Goal: Information Seeking & Learning: Find specific fact

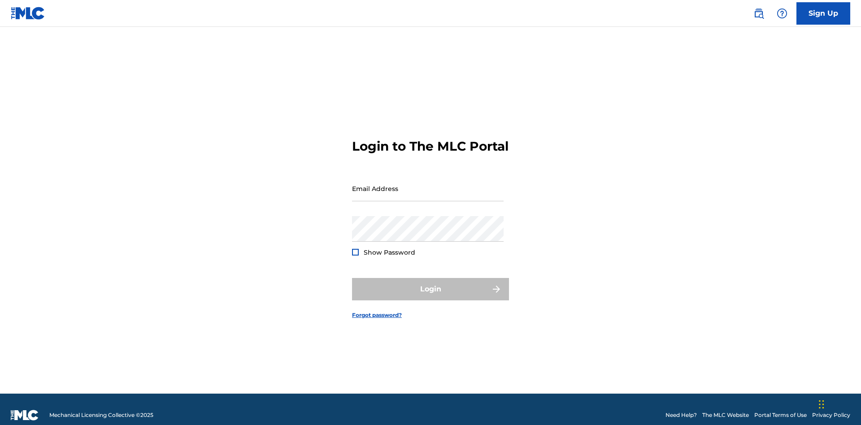
scroll to position [12, 0]
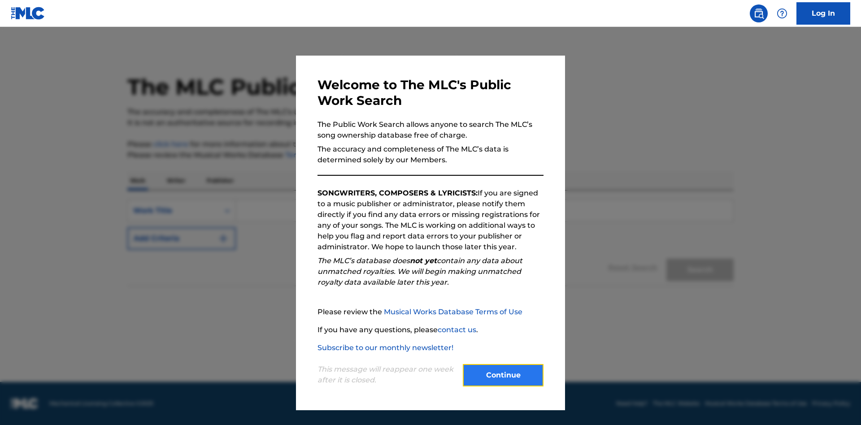
click at [503, 376] on button "Continue" at bounding box center [503, 375] width 81 height 22
click at [176, 181] on p "Writer" at bounding box center [176, 180] width 24 height 19
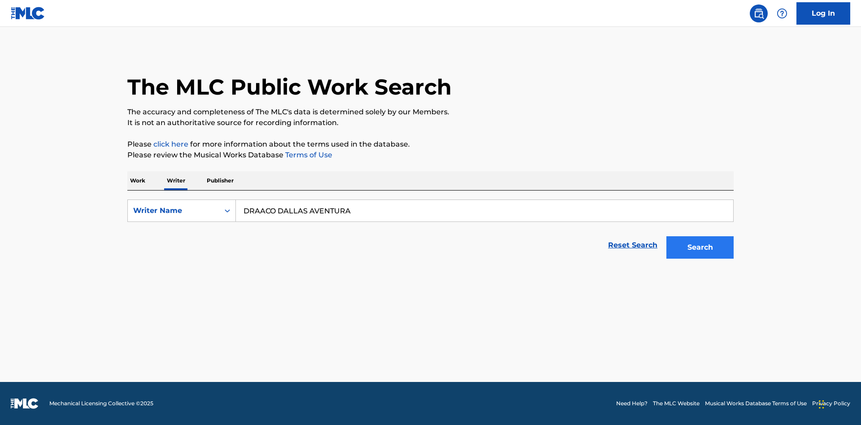
type input "DRAACO DALLAS AVENTURA"
click at [700, 248] on button "Search" at bounding box center [700, 247] width 67 height 22
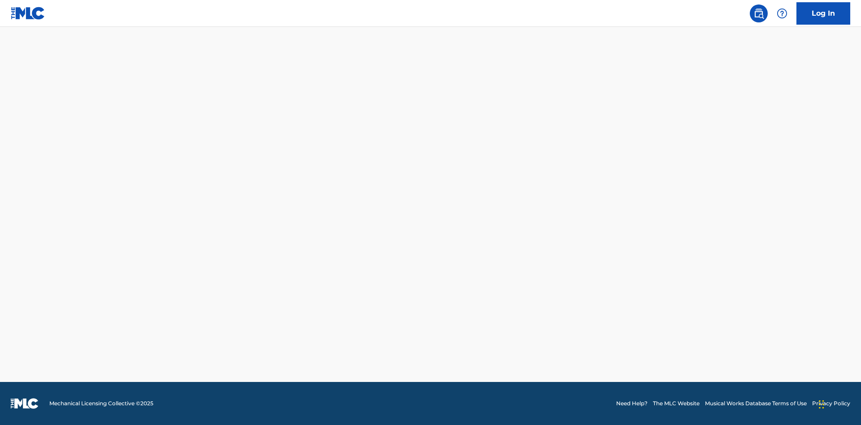
scroll to position [246, 0]
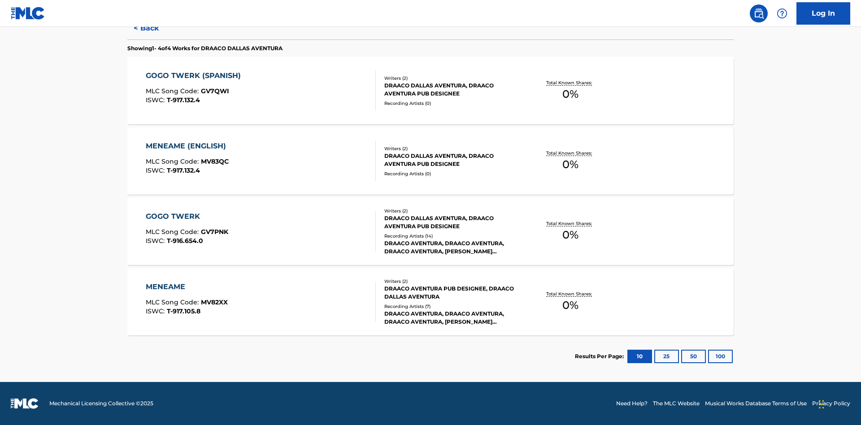
click at [186, 287] on div "MENEAME" at bounding box center [187, 287] width 82 height 11
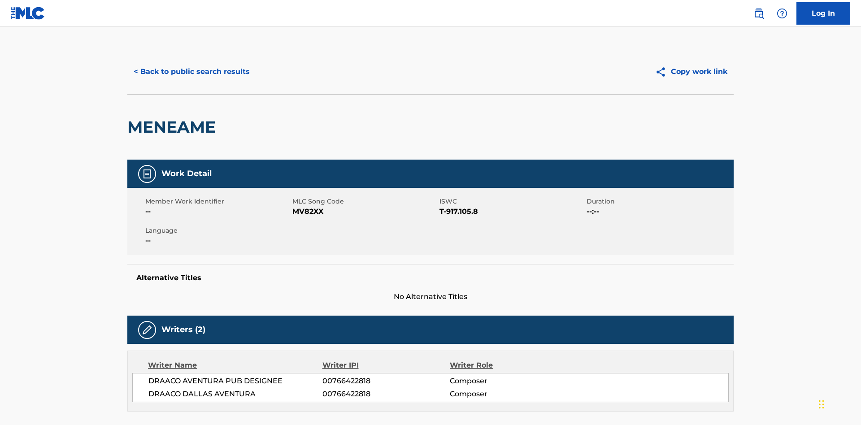
scroll to position [7, 0]
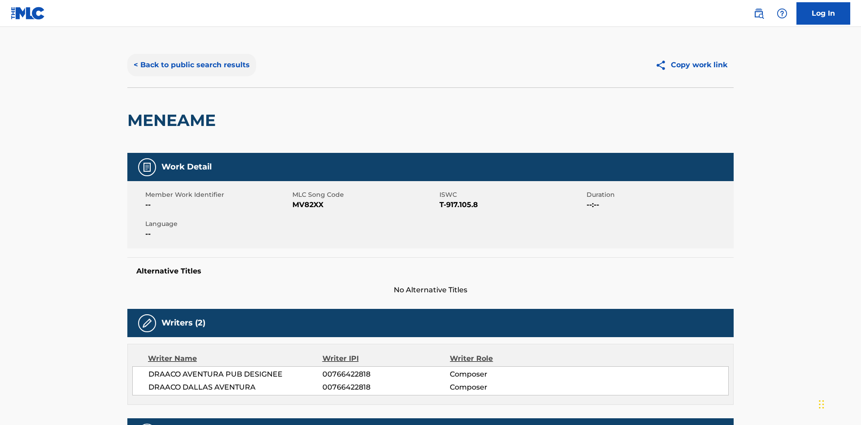
click at [191, 65] on button "< Back to public search results" at bounding box center [191, 65] width 129 height 22
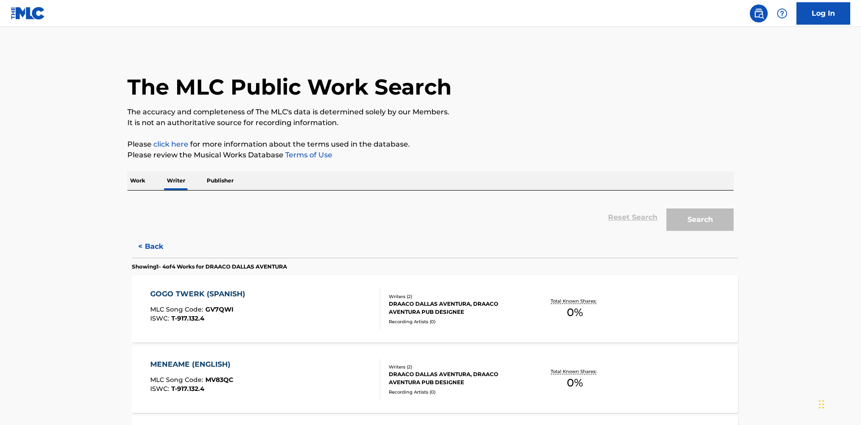
scroll to position [149, 0]
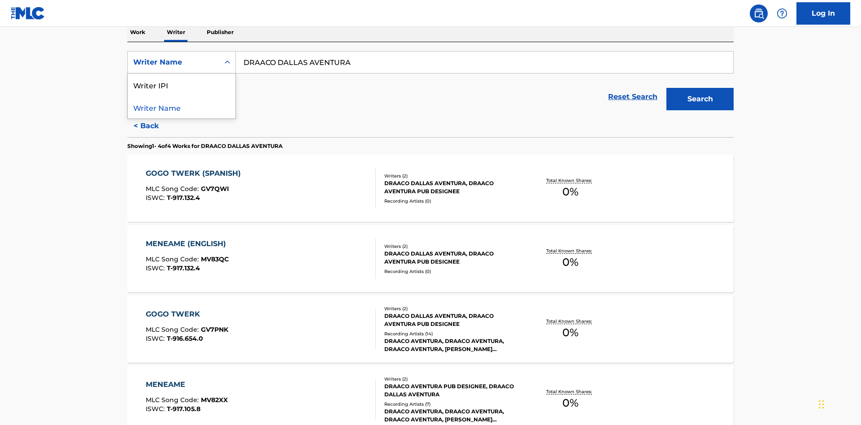
click at [182, 85] on div "Writer IPI" at bounding box center [182, 85] width 108 height 22
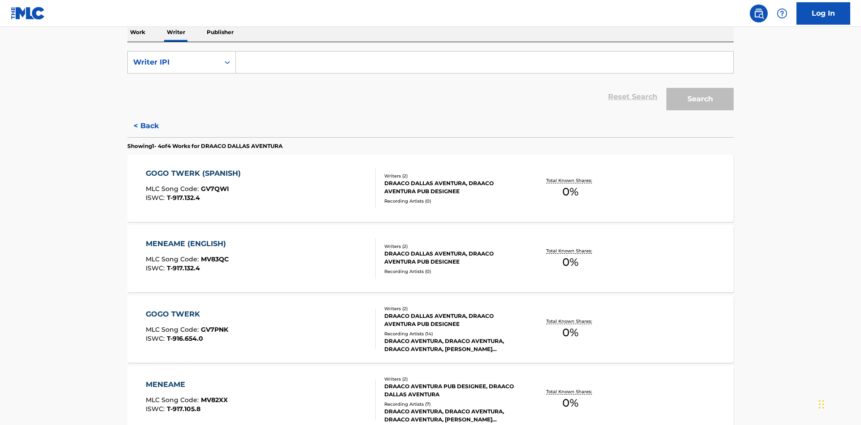
click at [485, 65] on input "Search Form" at bounding box center [485, 63] width 498 height 22
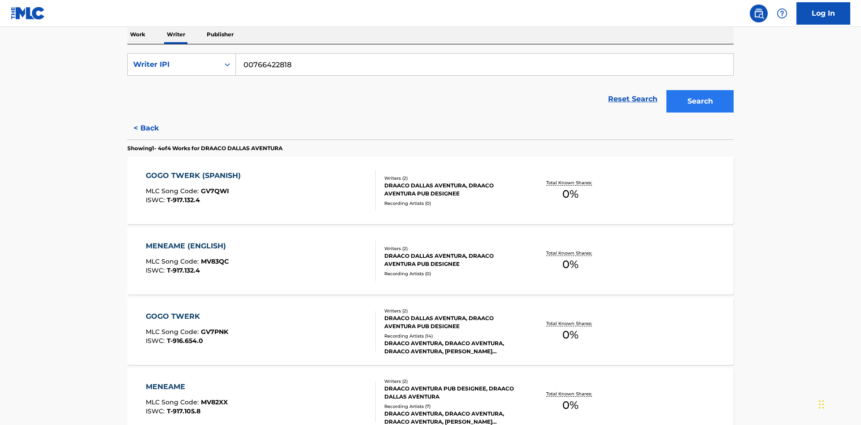
type input "00766422818"
click at [700, 90] on button "Search" at bounding box center [700, 101] width 67 height 22
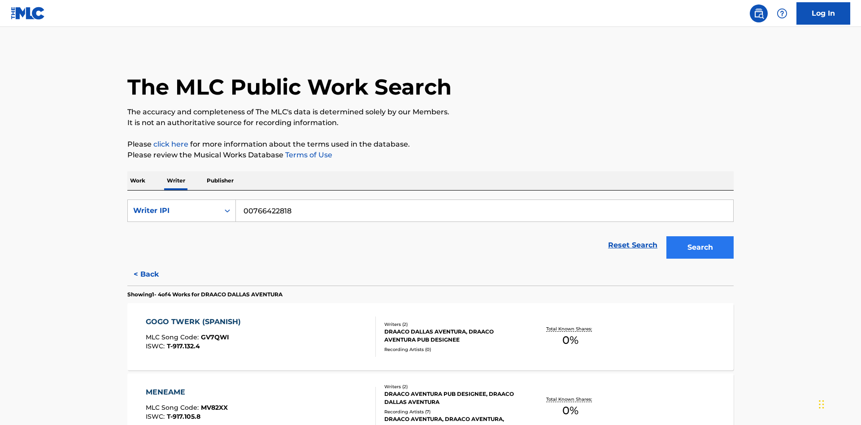
scroll to position [246, 0]
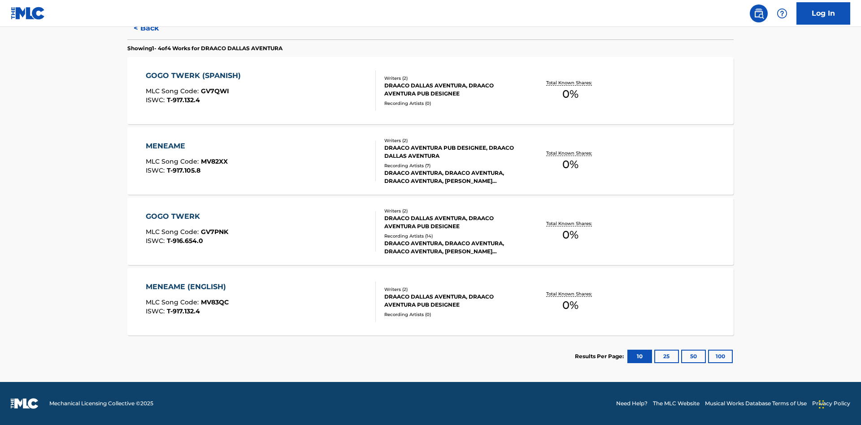
click at [186, 146] on div "MENEAME" at bounding box center [187, 146] width 82 height 11
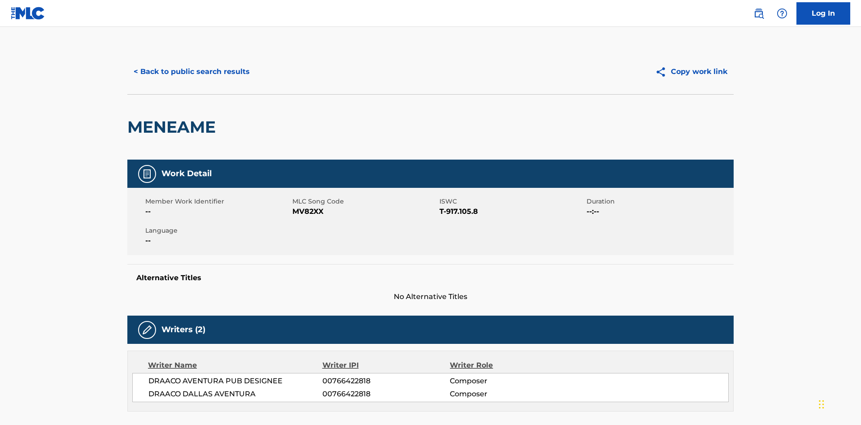
scroll to position [153, 0]
